Goal: Find specific page/section: Find specific page/section

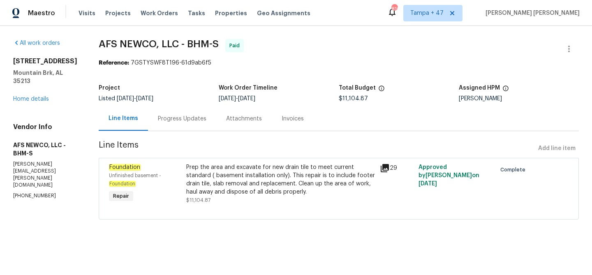
click at [181, 119] on div "Progress Updates" at bounding box center [182, 119] width 49 height 8
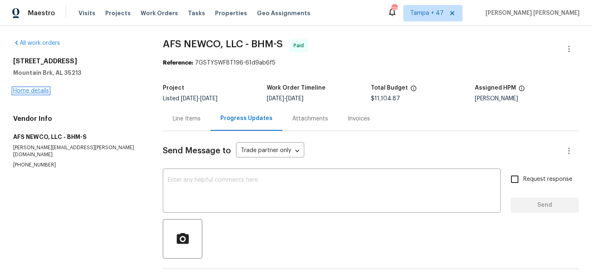
click at [41, 91] on link "Home details" at bounding box center [31, 91] width 36 height 6
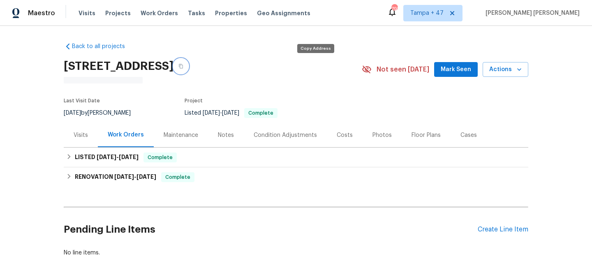
click at [183, 64] on icon "button" at bounding box center [180, 66] width 5 height 5
